Goal: Task Accomplishment & Management: Use online tool/utility

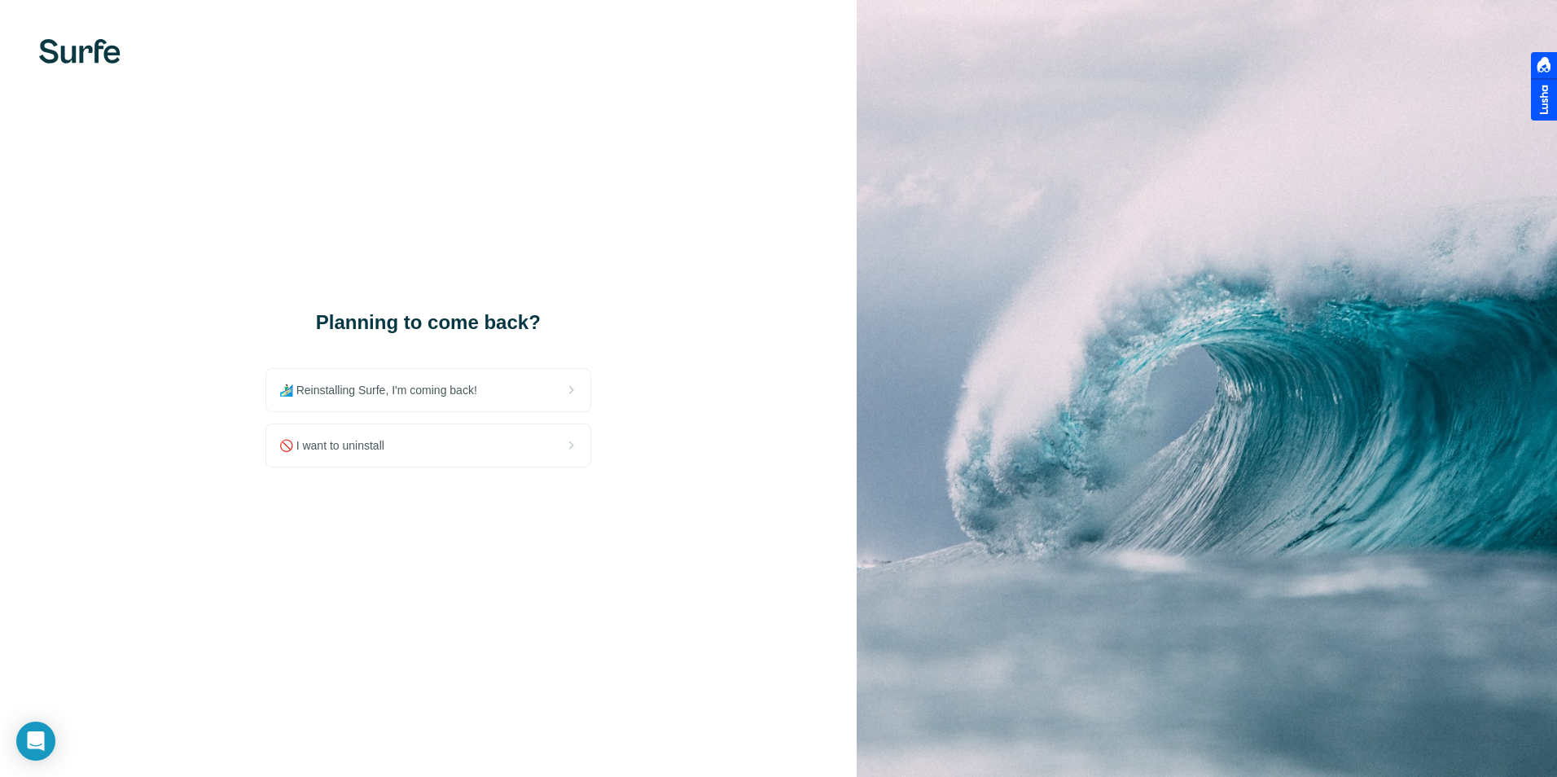
click at [665, 203] on div "Planning to come back? 🏄🏻‍♂️ Reinstalling Surfe, I'm coming back! 🚫 I want to u…" at bounding box center [428, 388] width 857 height 777
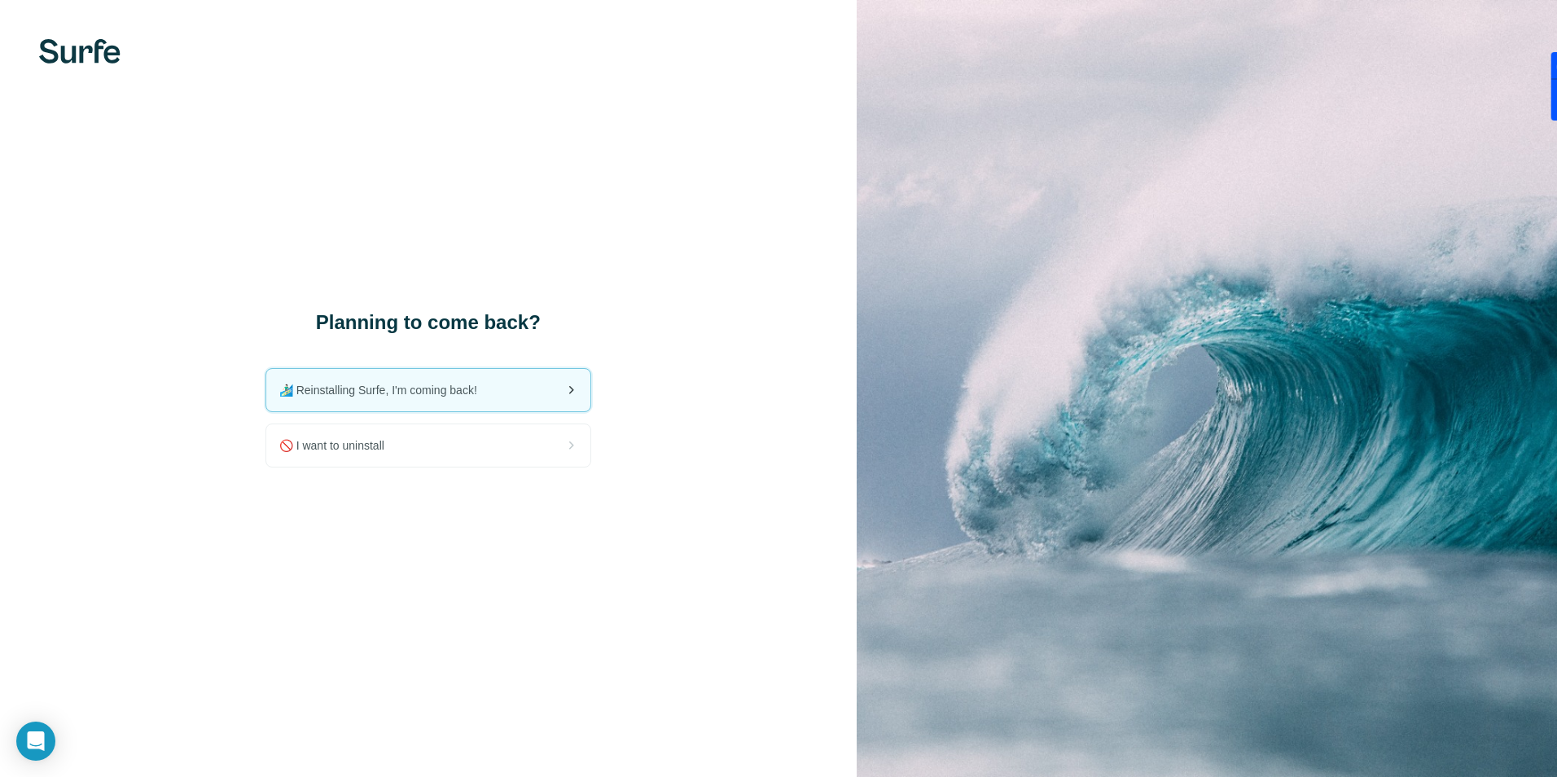
click at [551, 381] on div "🏄🏻‍♂️ Reinstalling Surfe, I'm coming back!" at bounding box center [428, 390] width 324 height 42
